Goal: Information Seeking & Learning: Find specific fact

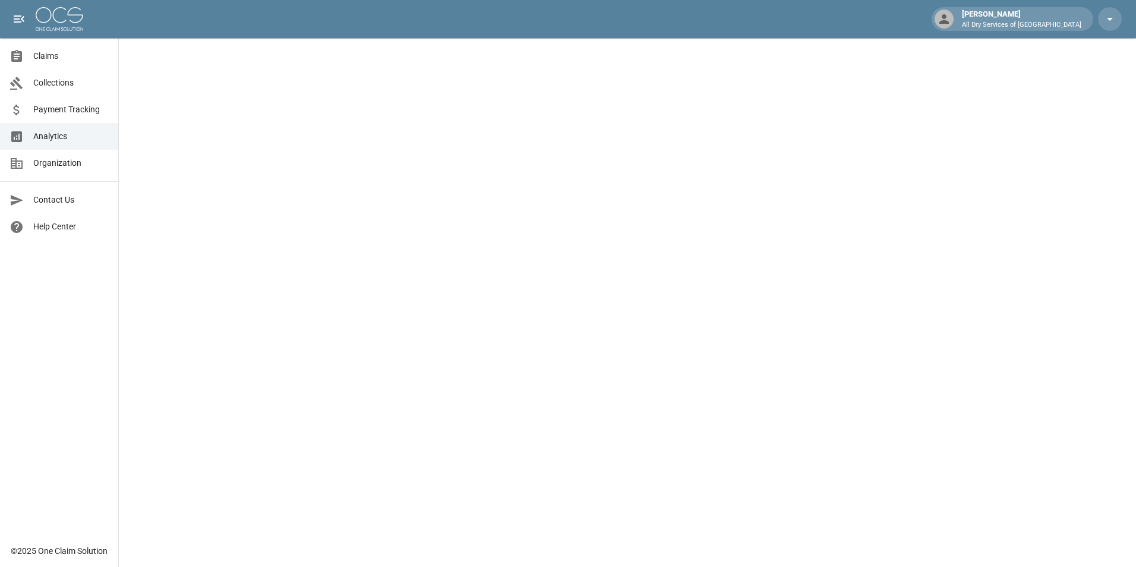
click at [84, 45] on link "Claims" at bounding box center [59, 56] width 118 height 27
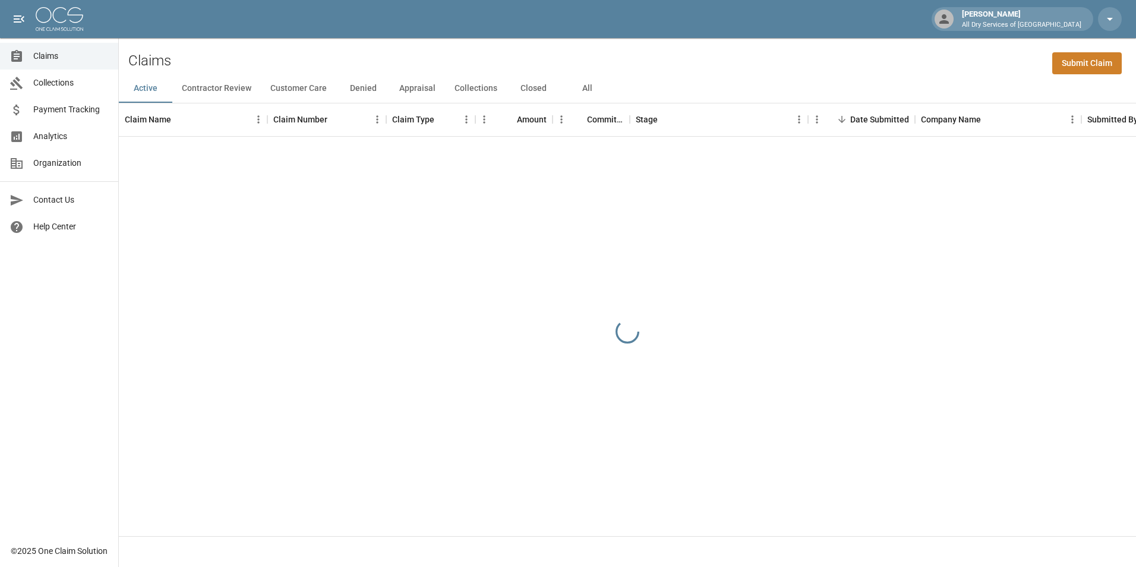
click at [587, 92] on button "All" at bounding box center [586, 88] width 53 height 29
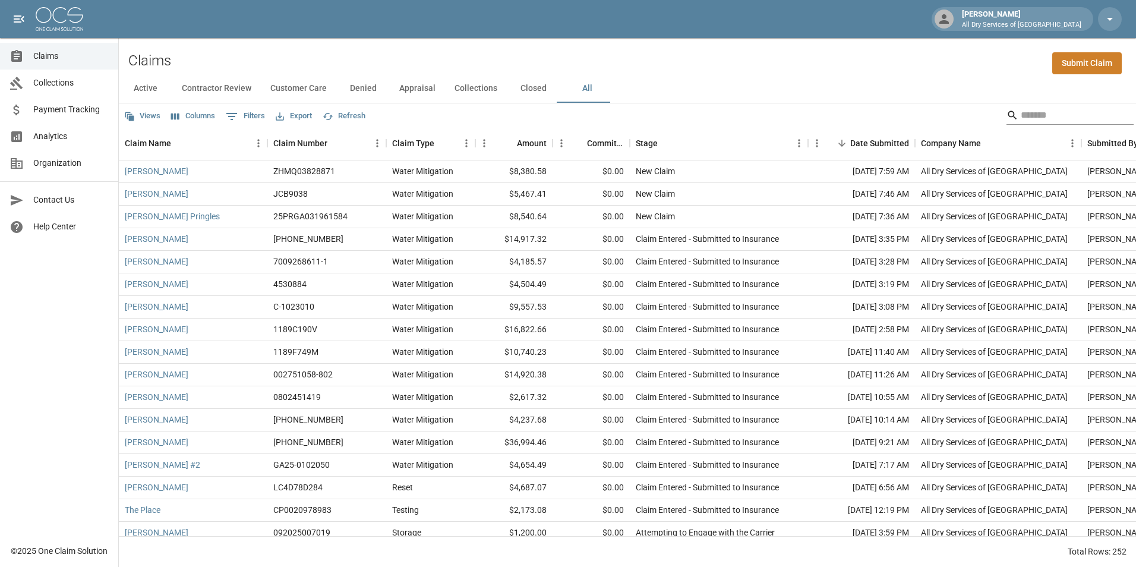
click at [1041, 114] on input "Search" at bounding box center [1068, 115] width 95 height 19
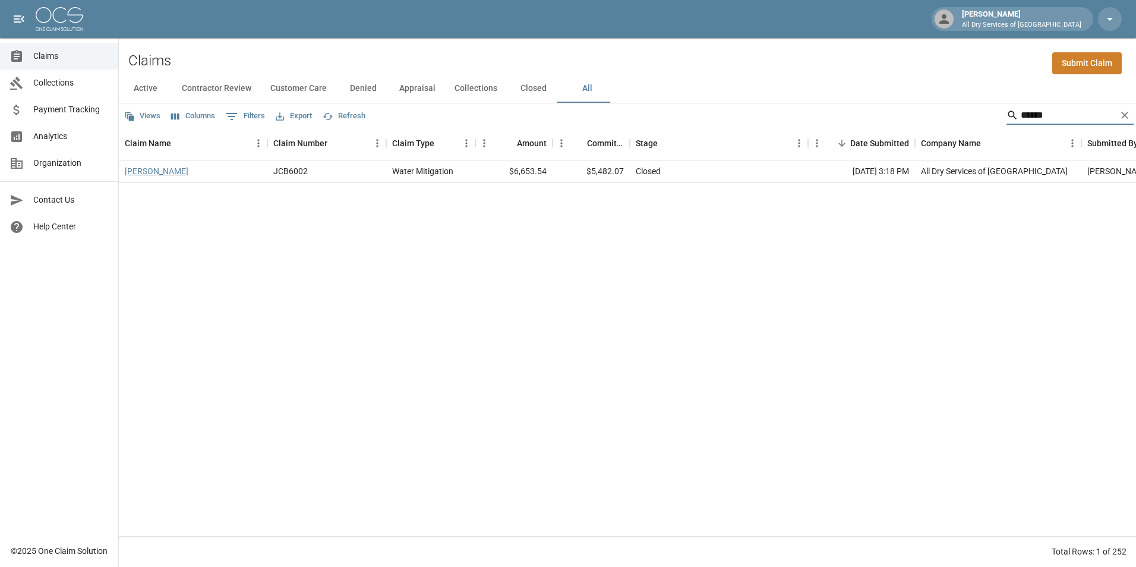
type input "******"
click at [169, 176] on link "[PERSON_NAME]" at bounding box center [157, 171] width 64 height 12
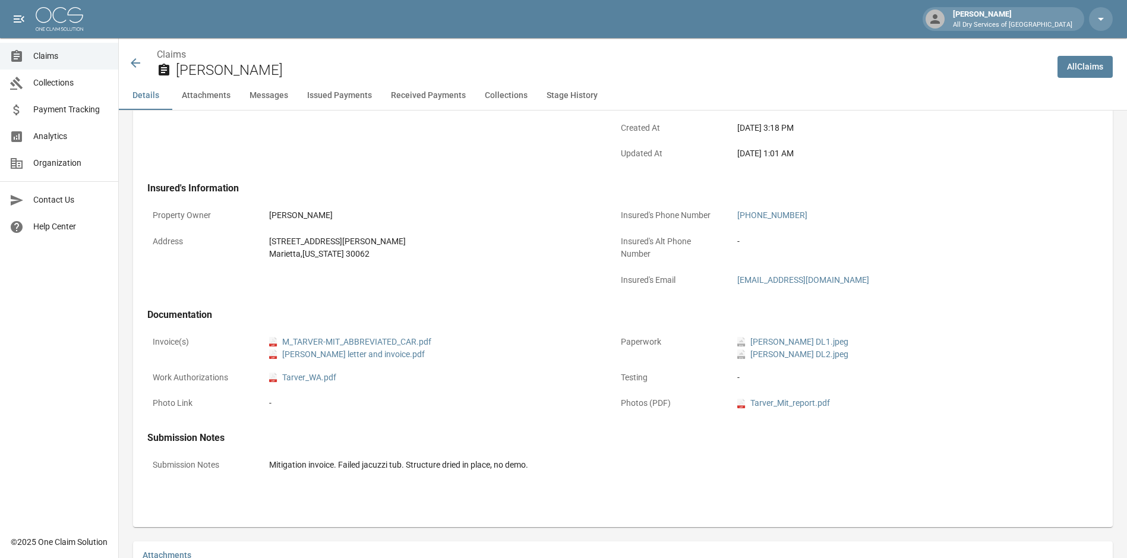
scroll to position [357, 0]
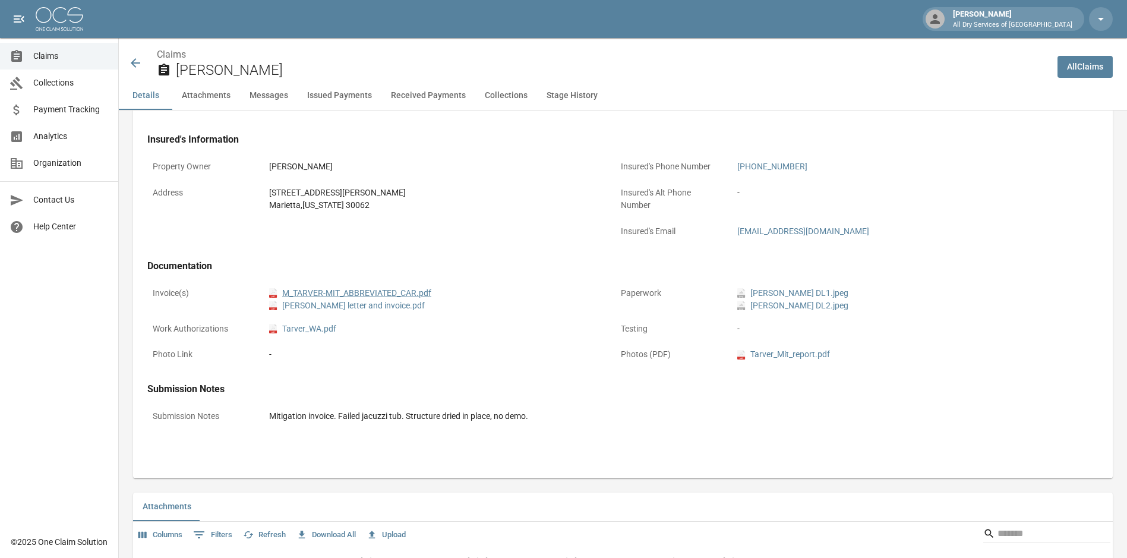
click at [414, 291] on link "pdf M_TARVER-MIT_ABBREVIATED_CAR.pdf" at bounding box center [350, 293] width 162 height 12
click at [53, 53] on span "Claims" at bounding box center [70, 56] width 75 height 12
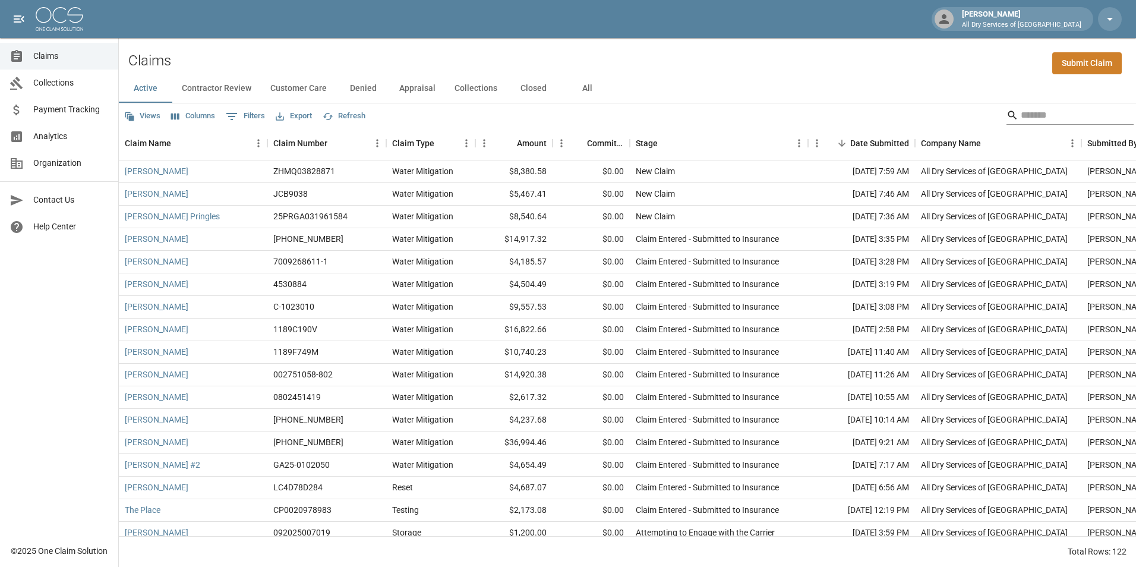
click at [1024, 109] on input "Search" at bounding box center [1068, 115] width 95 height 19
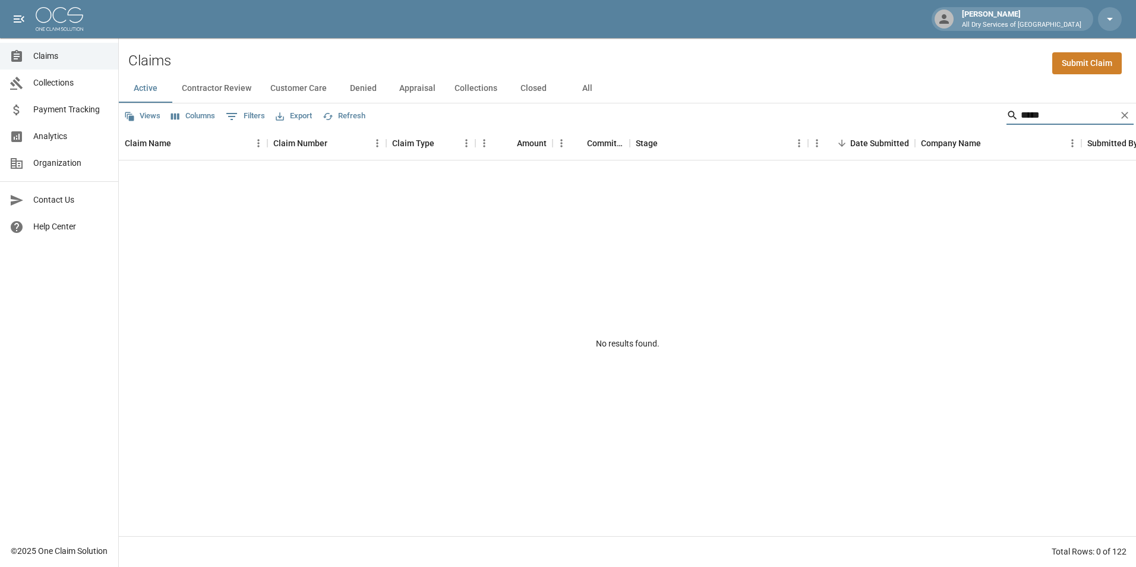
type input "*****"
click at [589, 91] on button "All" at bounding box center [586, 88] width 53 height 29
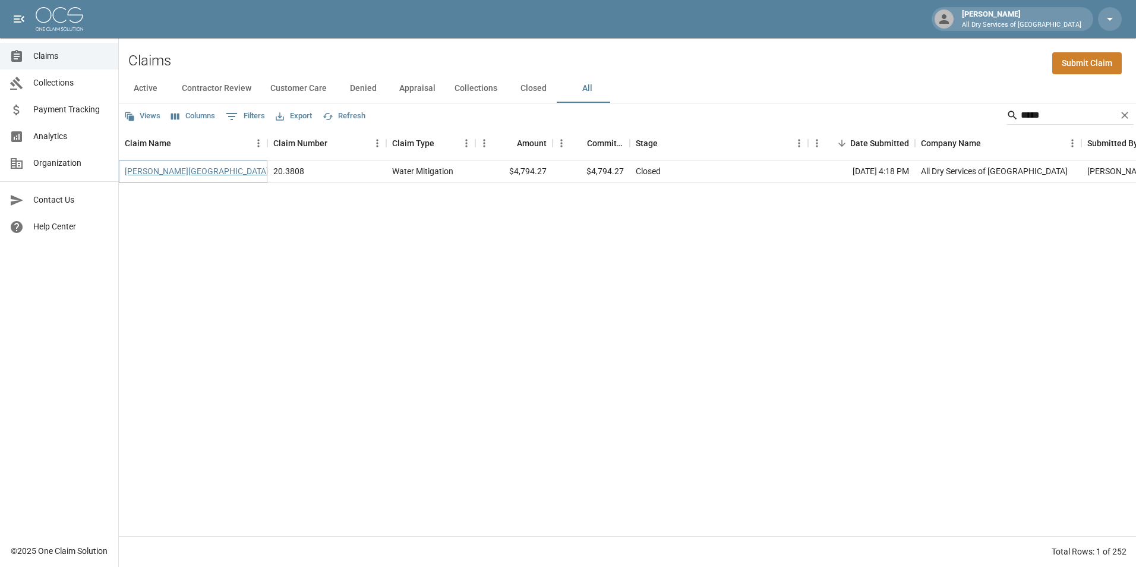
click at [150, 175] on link "[PERSON_NAME][GEOGRAPHIC_DATA]" at bounding box center [197, 171] width 144 height 12
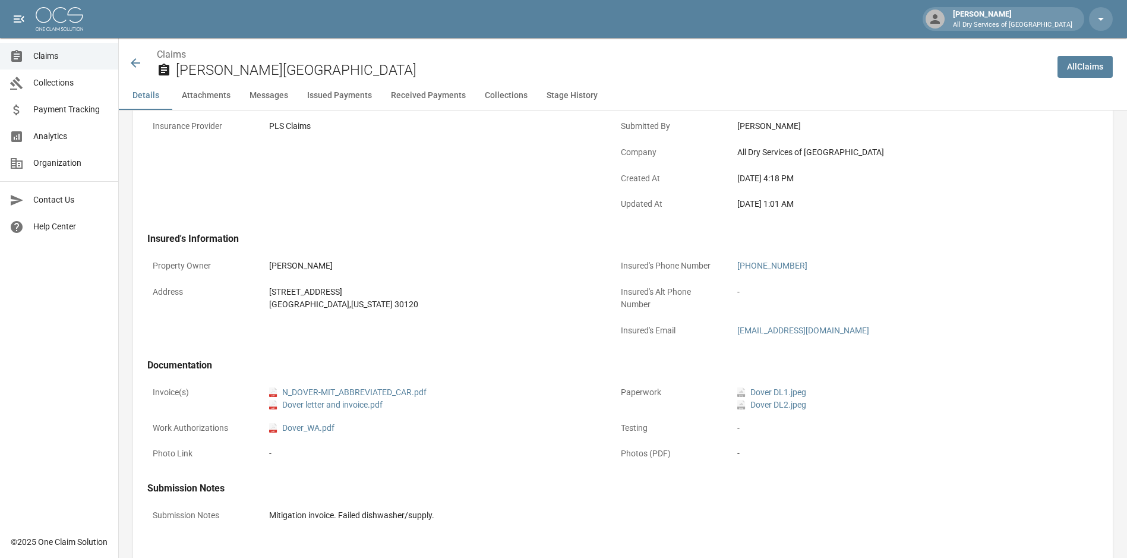
scroll to position [357, 0]
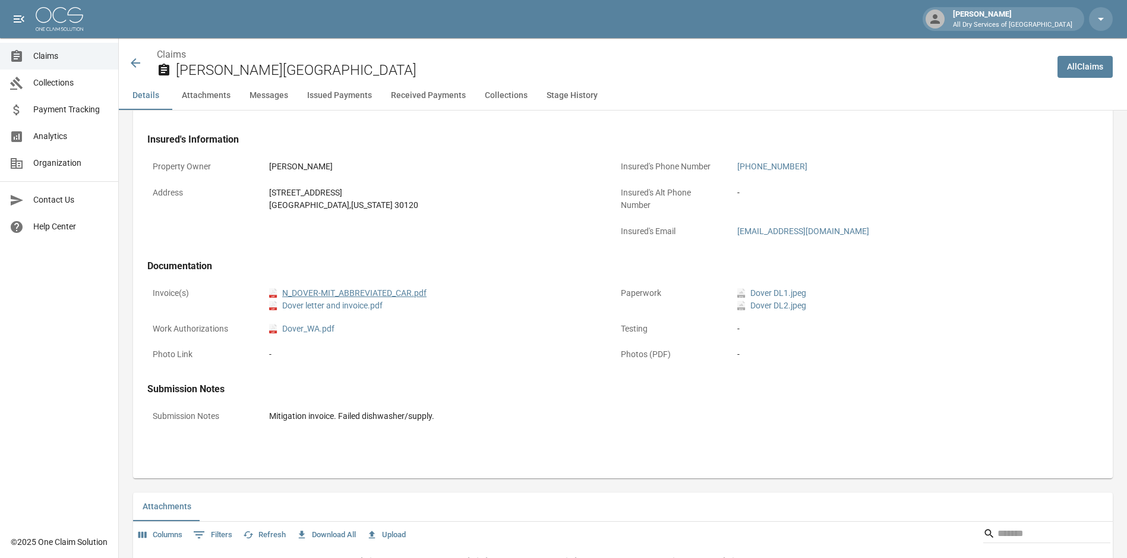
click at [413, 292] on link "pdf N_DOVER-MIT_ABBREVIATED_CAR.pdf" at bounding box center [347, 293] width 157 height 12
drag, startPoint x: 48, startPoint y: 58, endPoint x: 70, endPoint y: 55, distance: 21.6
click at [49, 58] on span "Claims" at bounding box center [70, 56] width 75 height 12
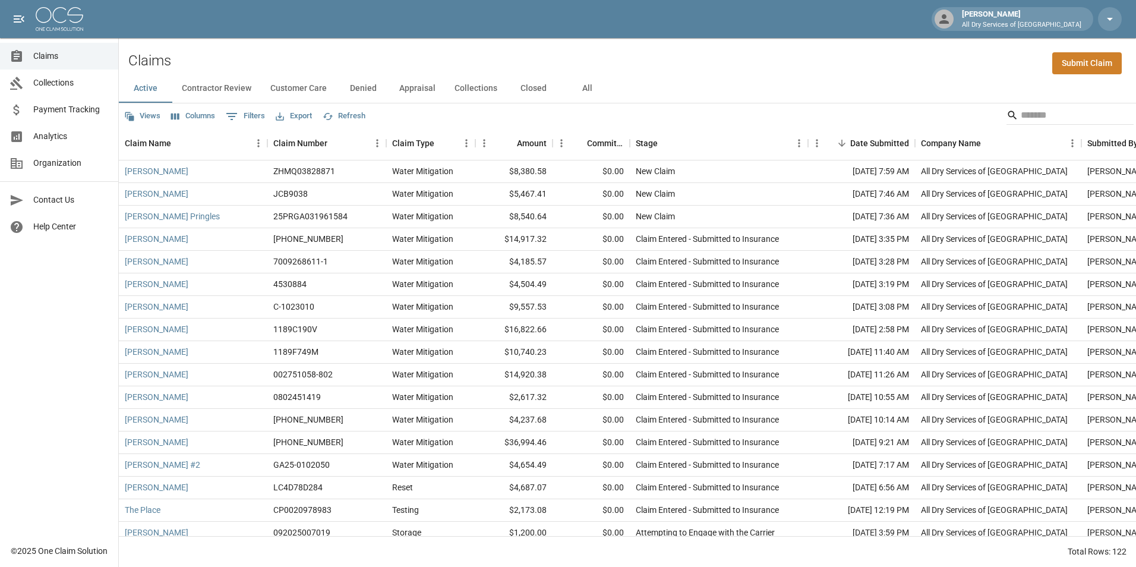
click at [584, 88] on button "All" at bounding box center [586, 88] width 53 height 29
click at [75, 133] on span "Analytics" at bounding box center [70, 136] width 75 height 12
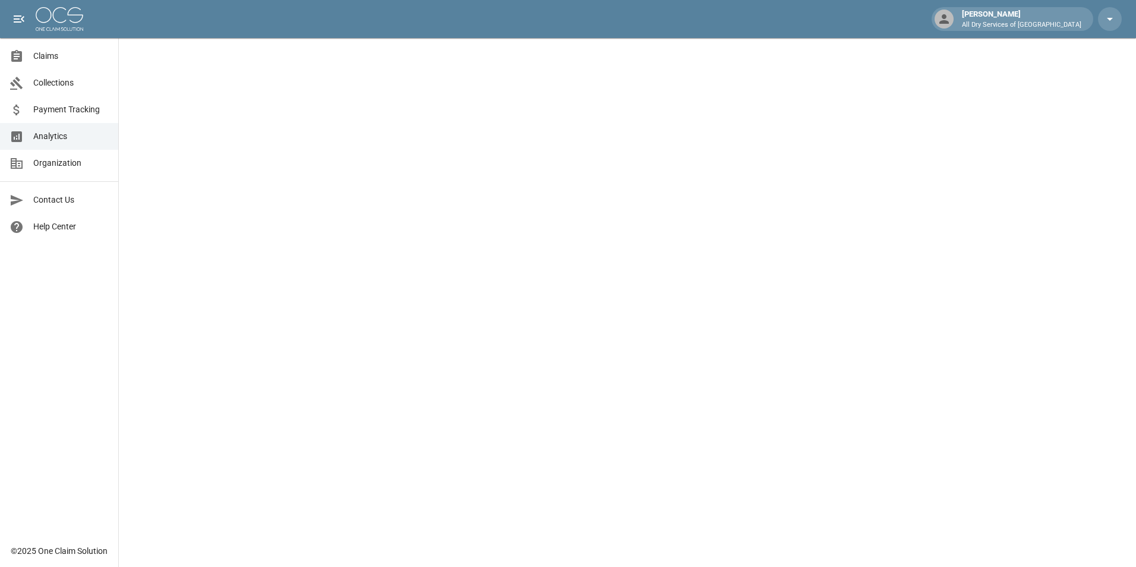
click at [65, 51] on span "Claims" at bounding box center [70, 56] width 75 height 12
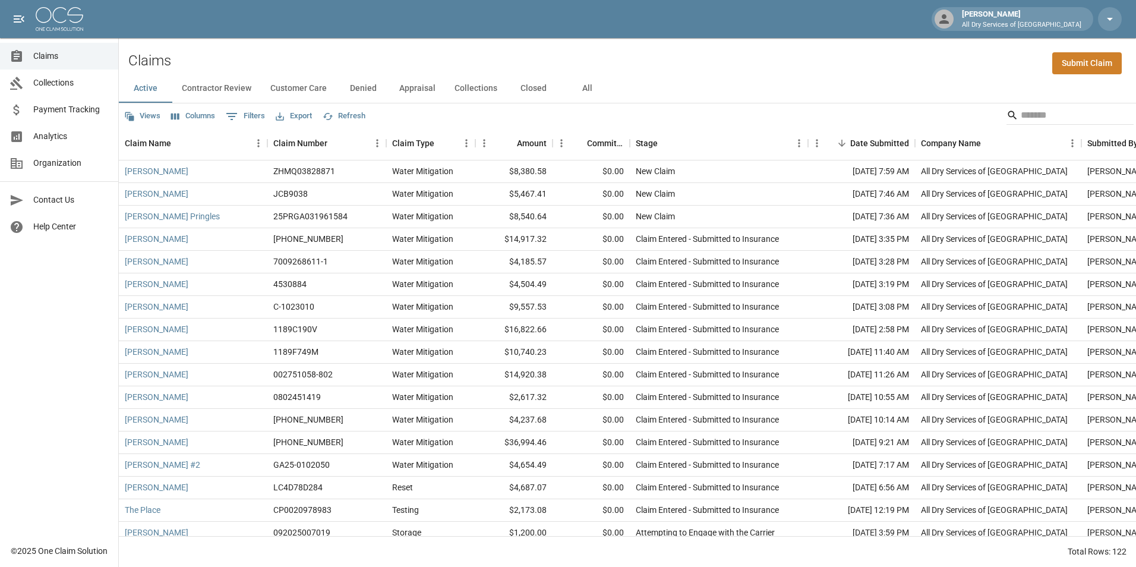
click at [585, 87] on button "All" at bounding box center [586, 88] width 53 height 29
click at [756, 77] on div "Active Contractor Review Customer Care Denied Appraisal Collections Closed All" at bounding box center [627, 88] width 1017 height 29
click at [1037, 118] on input "Search" at bounding box center [1068, 115] width 95 height 19
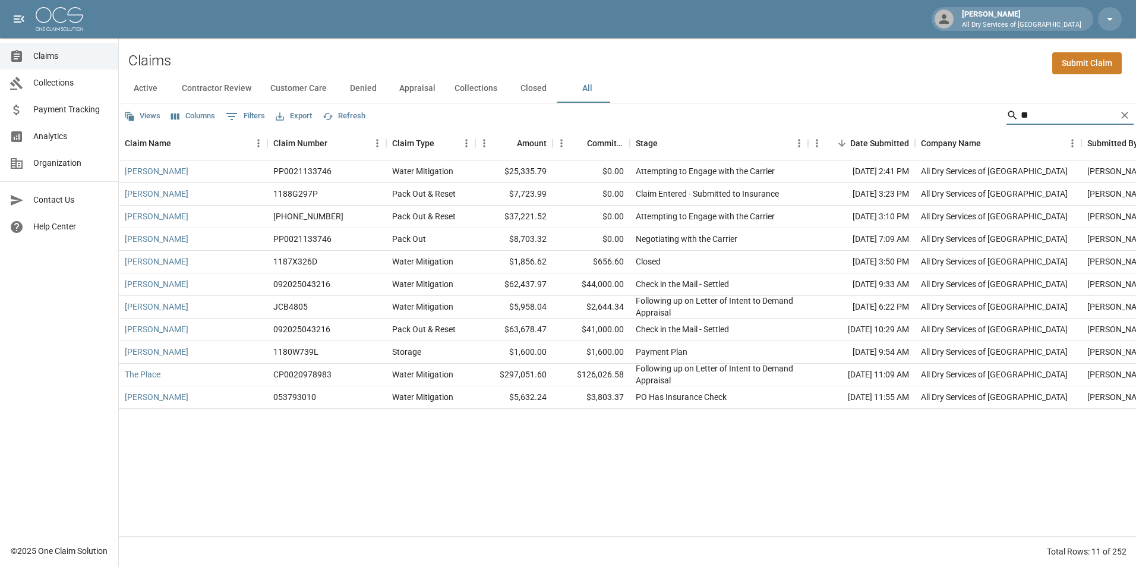
type input "*"
